Goal: Transaction & Acquisition: Purchase product/service

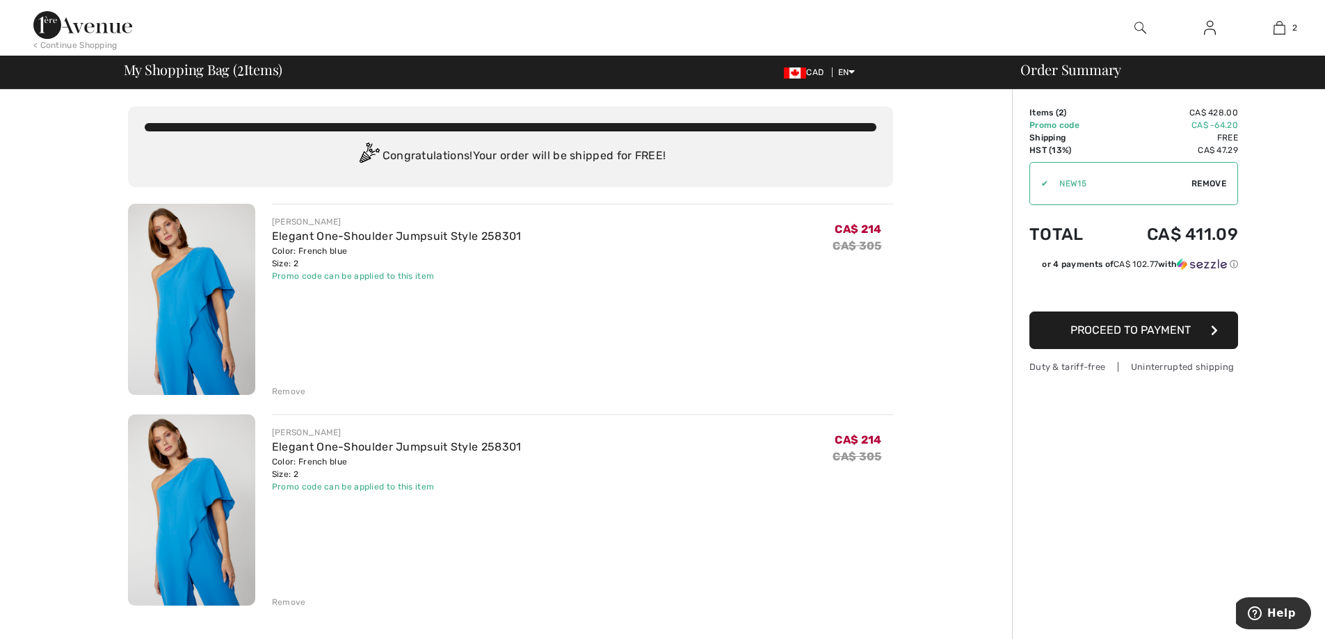
click at [287, 392] on div "Remove" at bounding box center [289, 391] width 34 height 13
